Goal: Information Seeking & Learning: Understand process/instructions

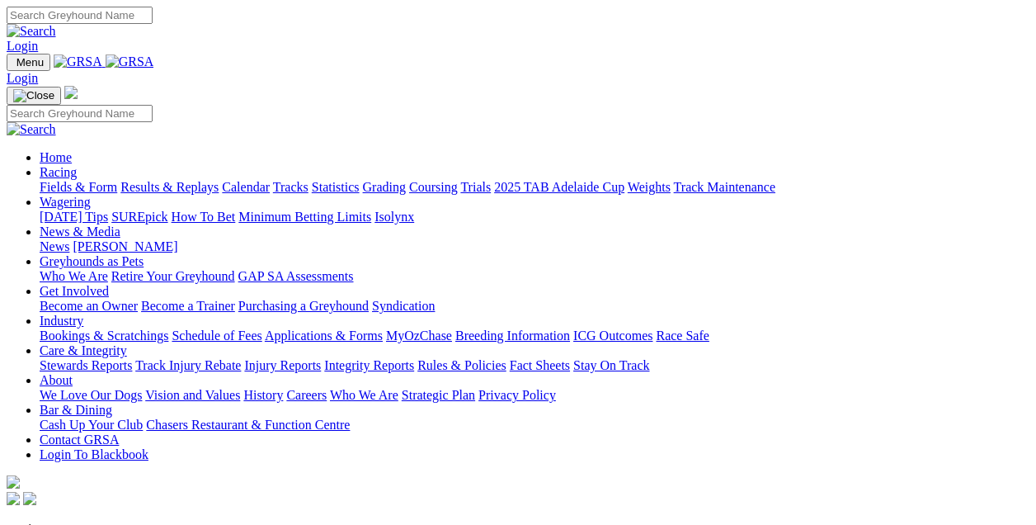
click at [506, 358] on link "Rules & Policies" at bounding box center [461, 365] width 89 height 14
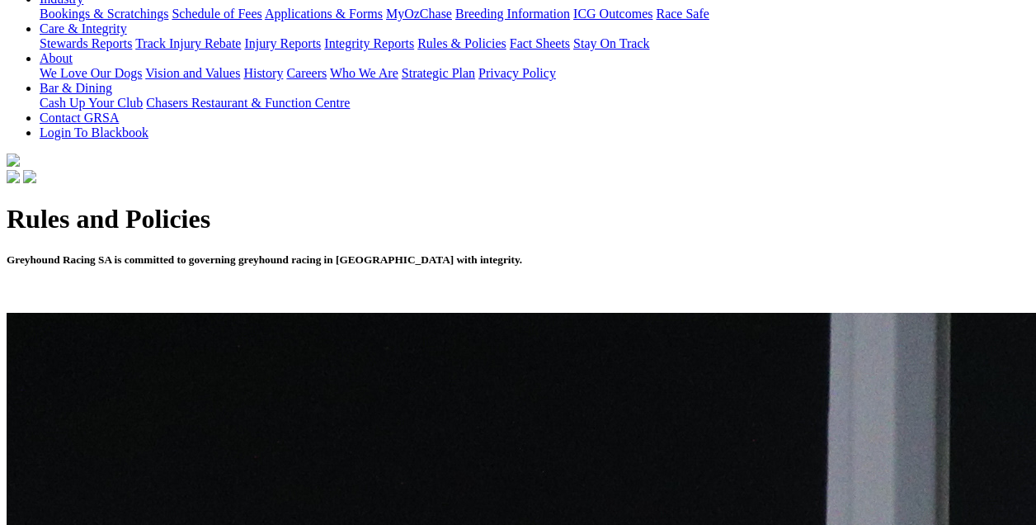
scroll to position [342, 0]
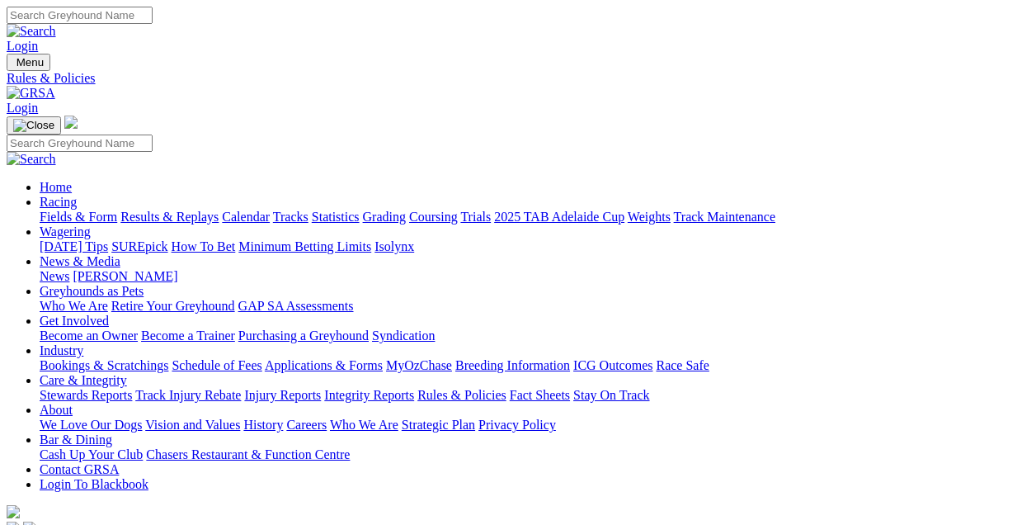
scroll to position [293, 0]
